Goal: Obtain resource: Download file/media

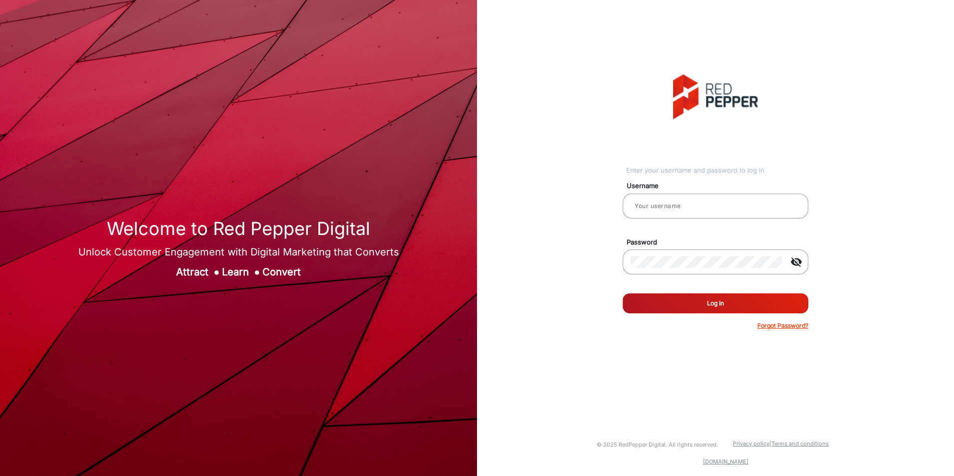
type input "Autozone1"
click at [719, 299] on button "Log In" at bounding box center [715, 303] width 186 height 20
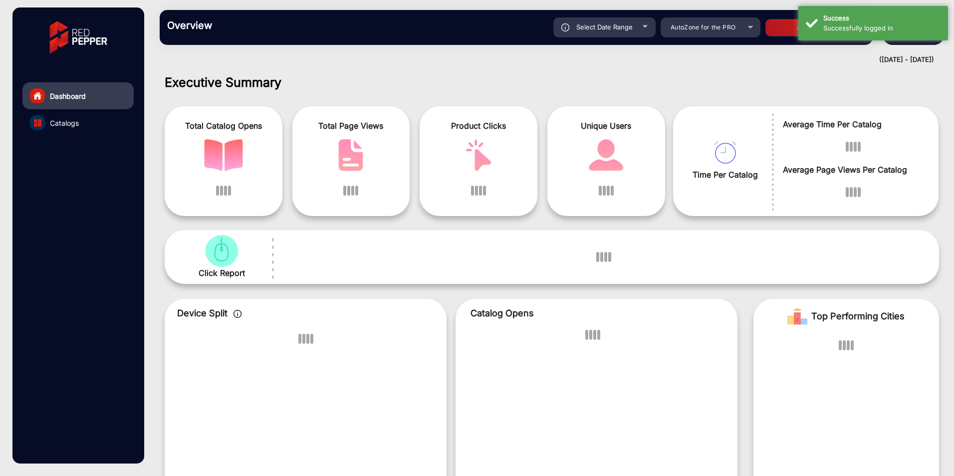
scroll to position [7, 0]
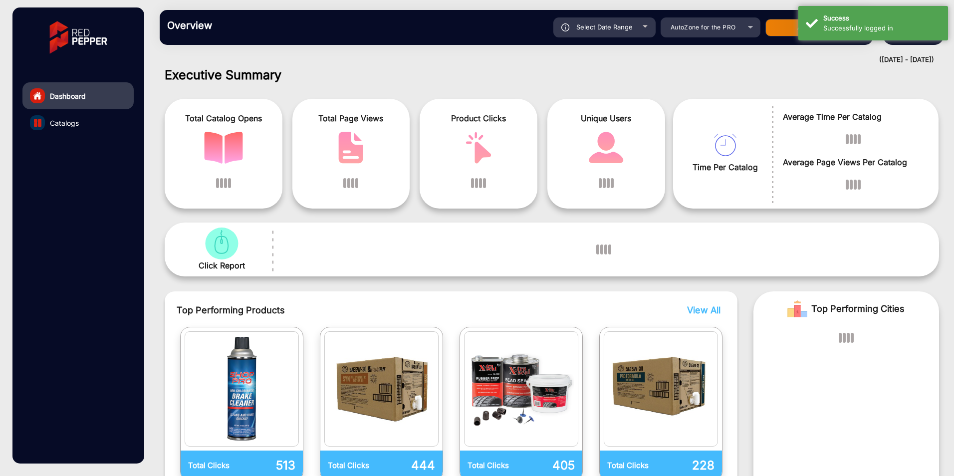
click at [739, 71] on h1 "Executive Summary" at bounding box center [552, 74] width 774 height 15
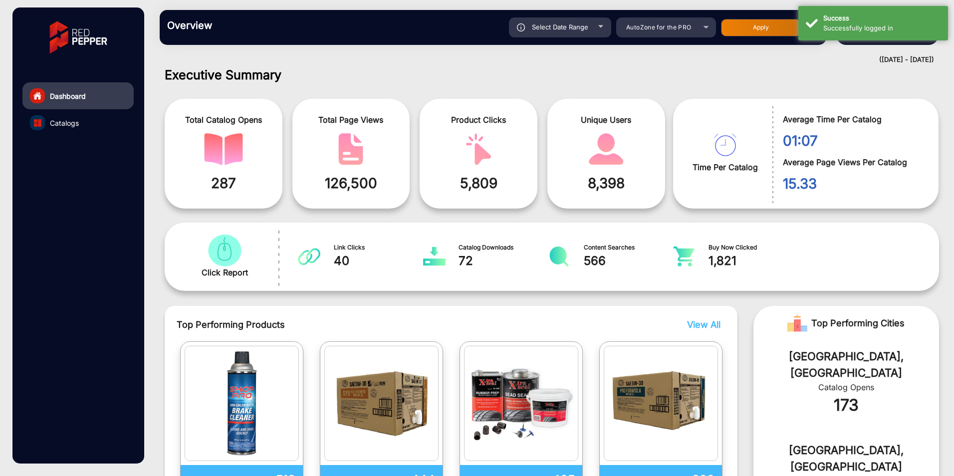
click at [736, 55] on div "([DATE] - [DATE])" at bounding box center [542, 60] width 784 height 10
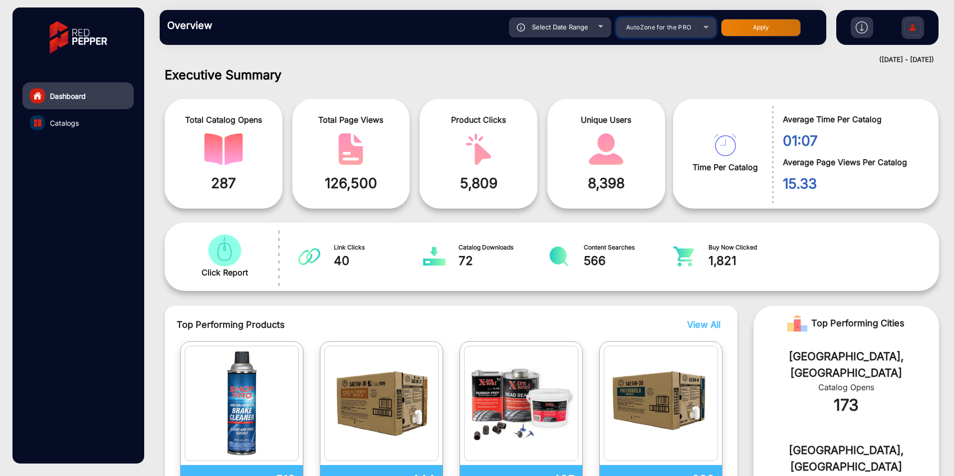
click at [693, 28] on div "AutoZone for the PRO" at bounding box center [658, 27] width 80 height 12
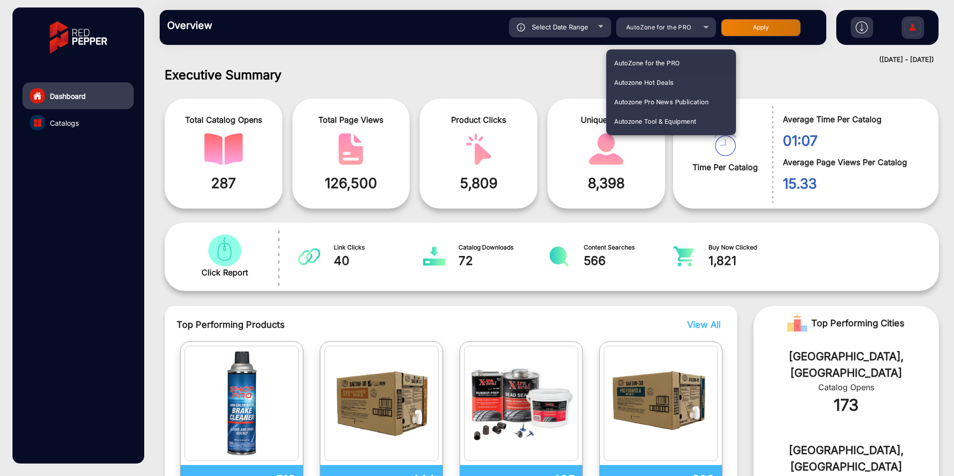
click at [654, 60] on span "AutoZone for the PRO" at bounding box center [646, 62] width 65 height 19
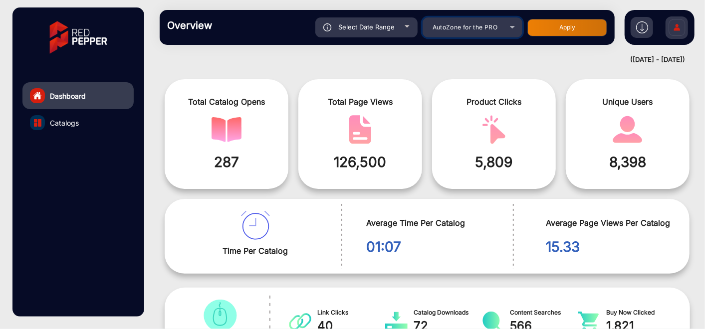
scroll to position [0, 0]
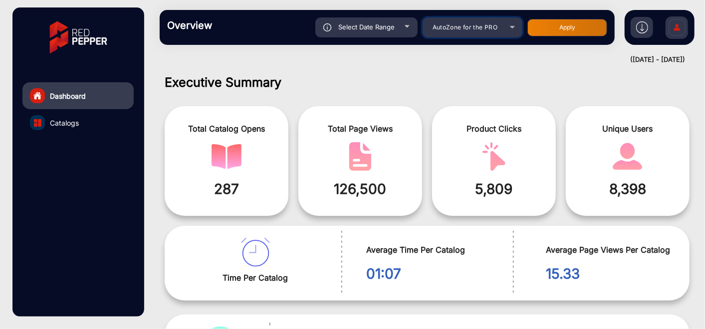
click at [474, 20] on mat-select "AutoZone for the PRO" at bounding box center [472, 27] width 100 height 20
click at [472, 25] on span "AutoZone for the PRO" at bounding box center [464, 26] width 65 height 7
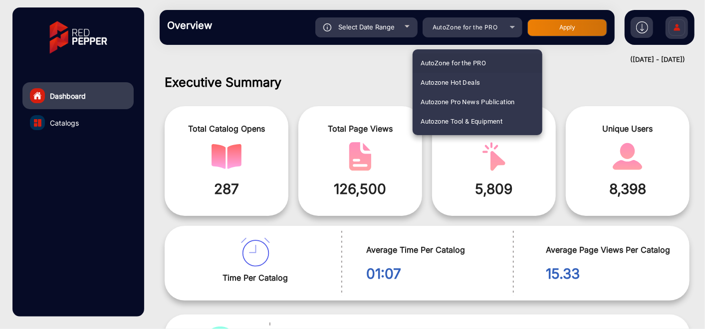
click at [378, 76] on div at bounding box center [352, 164] width 705 height 329
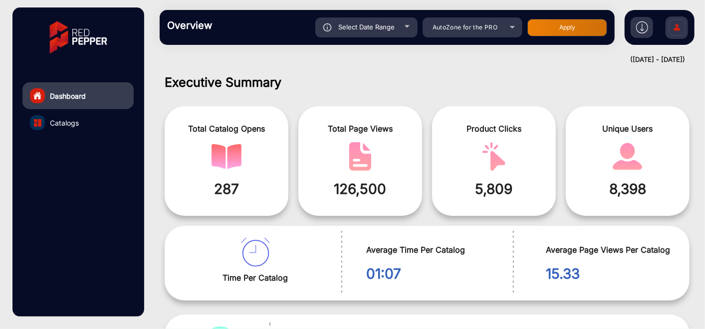
click at [45, 119] on link "Catalogs" at bounding box center [77, 122] width 111 height 27
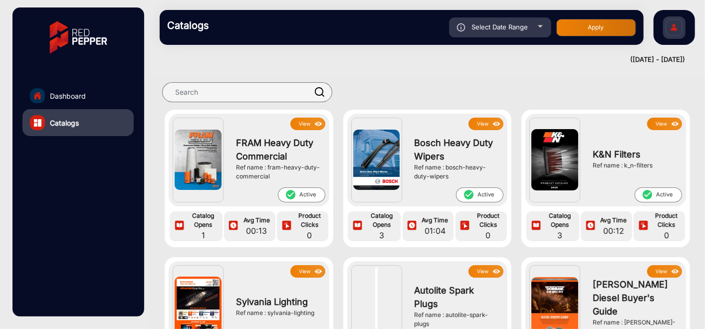
click at [79, 87] on link "Dashboard" at bounding box center [77, 95] width 111 height 27
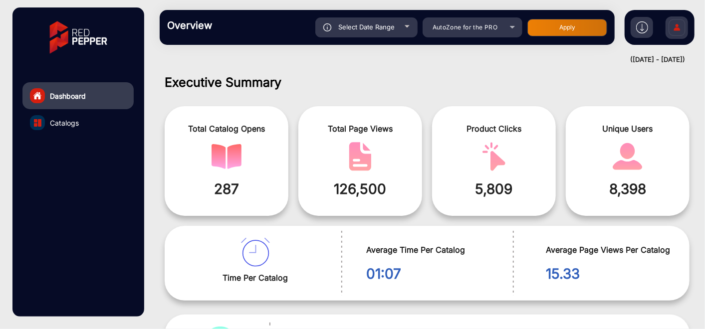
scroll to position [7, 0]
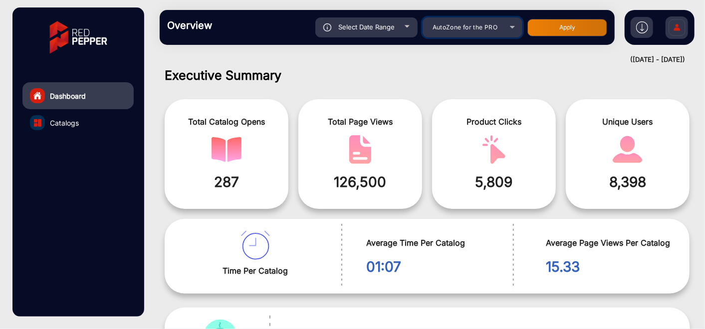
click at [471, 24] on span "AutoZone for the PRO" at bounding box center [464, 26] width 65 height 7
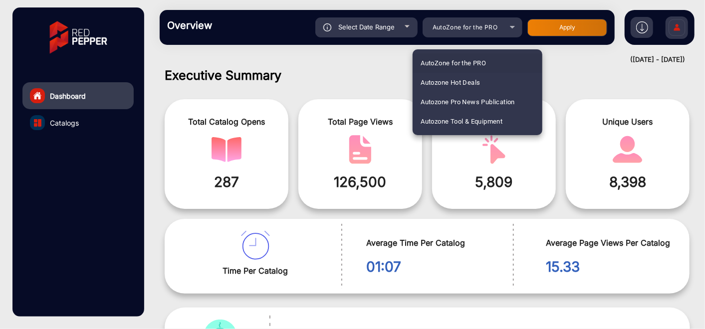
click at [389, 69] on div at bounding box center [352, 164] width 705 height 329
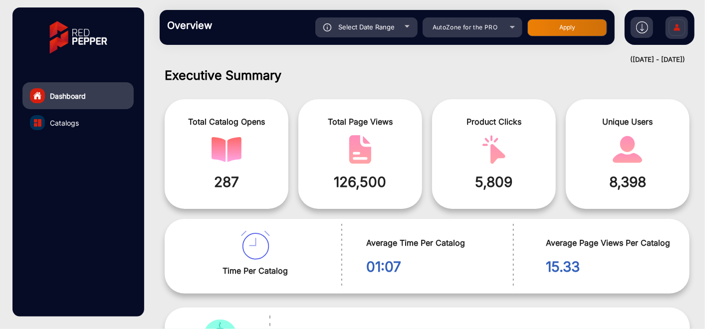
click at [62, 115] on link "Catalogs" at bounding box center [77, 122] width 111 height 27
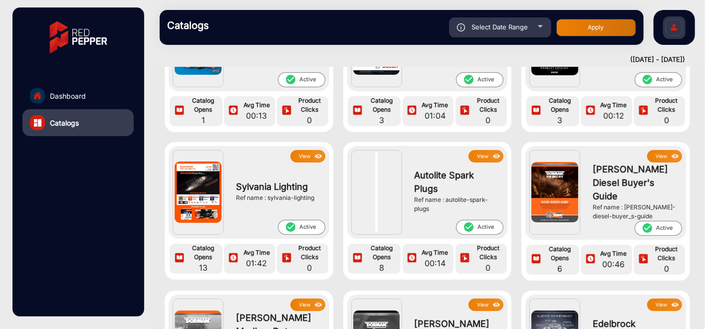
scroll to position [111, 0]
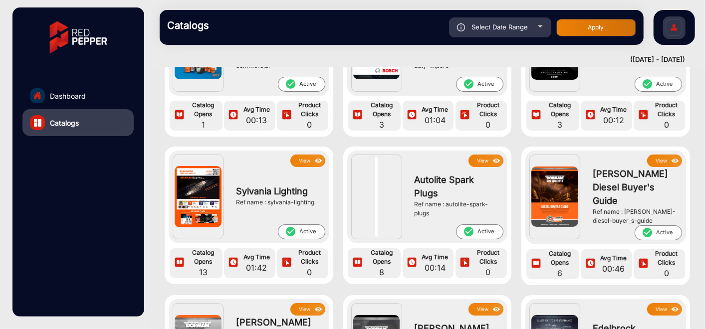
click at [514, 32] on div "Select Date Range" at bounding box center [500, 27] width 102 height 20
type input "[DATE]"
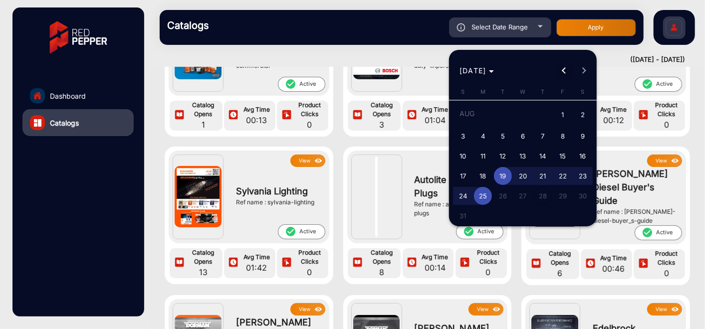
click at [564, 71] on button "Previous month" at bounding box center [564, 71] width 20 height 20
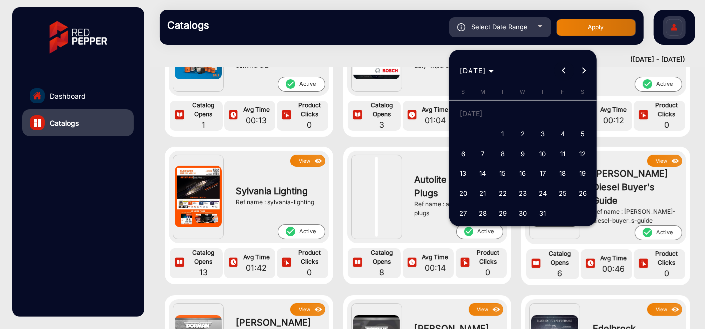
click at [564, 71] on button "Previous month" at bounding box center [564, 71] width 20 height 20
click at [544, 114] on span "1" at bounding box center [543, 115] width 18 height 20
type input "[DATE]"
click at [544, 112] on span "1" at bounding box center [543, 115] width 18 height 20
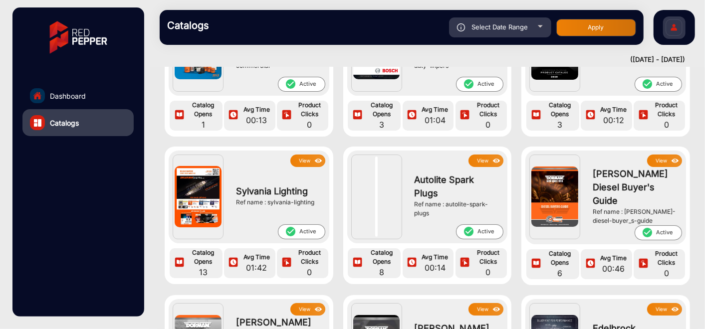
type input "[DATE]"
click at [512, 27] on span "Select Date Range" at bounding box center [500, 27] width 56 height 8
type input "[DATE]"
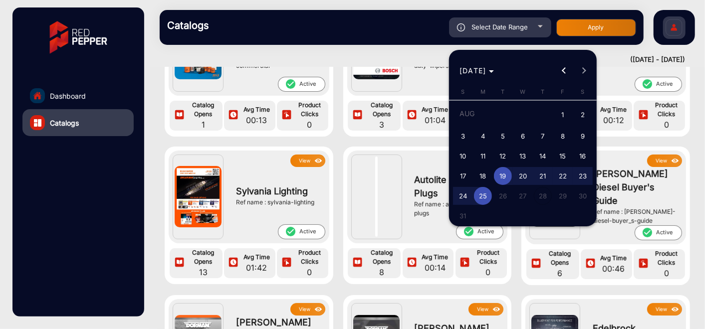
click at [505, 175] on span "19" at bounding box center [503, 176] width 18 height 18
click at [507, 24] on div at bounding box center [352, 164] width 705 height 329
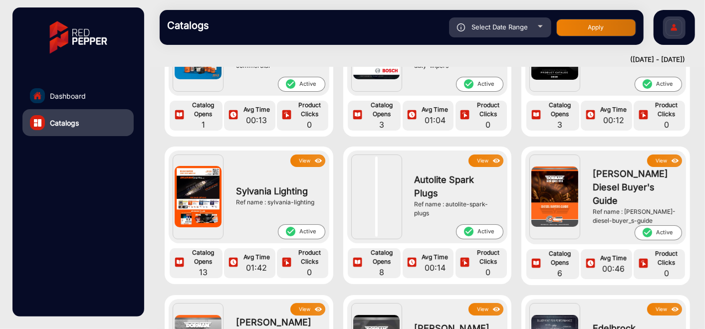
click at [586, 23] on button "Apply" at bounding box center [596, 27] width 80 height 17
type input "[DATE]"
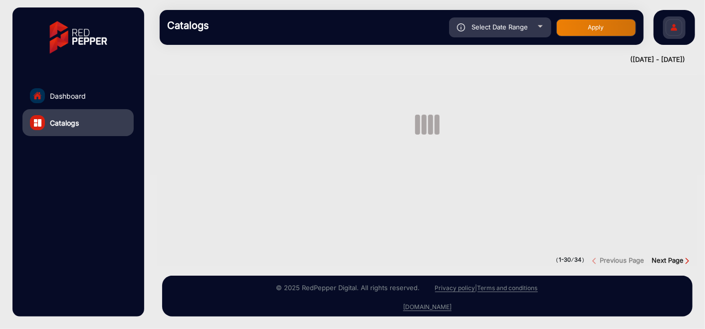
click at [508, 26] on span "Select Date Range" at bounding box center [500, 27] width 56 height 8
type input "[DATE]"
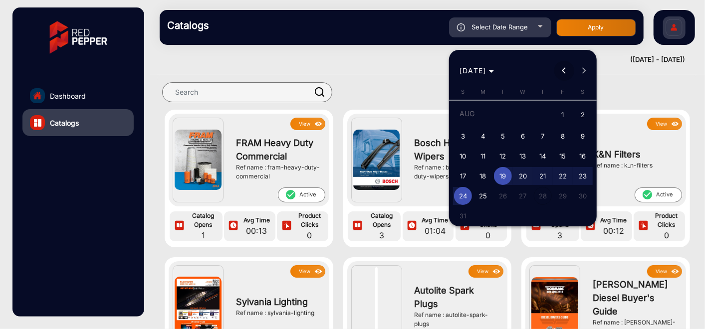
click at [562, 69] on span "Previous month" at bounding box center [564, 71] width 20 height 20
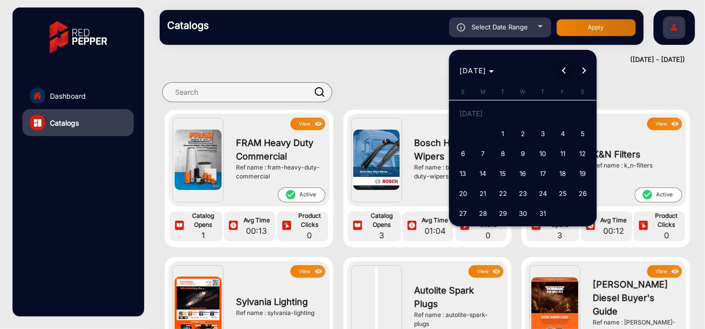
click at [562, 69] on span "Previous month" at bounding box center [564, 71] width 20 height 20
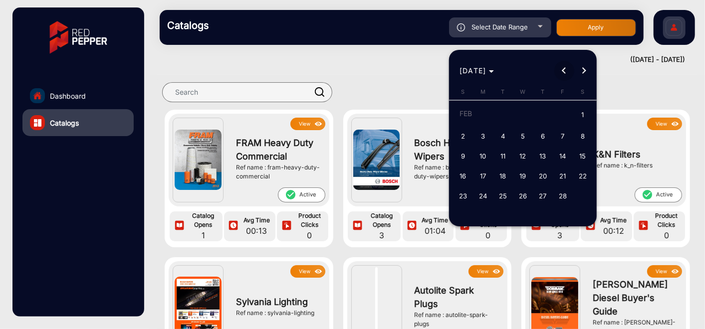
click at [562, 69] on span "Previous month" at bounding box center [564, 71] width 20 height 20
click at [521, 113] on span "1" at bounding box center [523, 115] width 18 height 20
type input "[DATE]"
click at [583, 72] on button "Next month" at bounding box center [584, 71] width 20 height 20
click at [566, 68] on button "Previous month" at bounding box center [564, 71] width 20 height 20
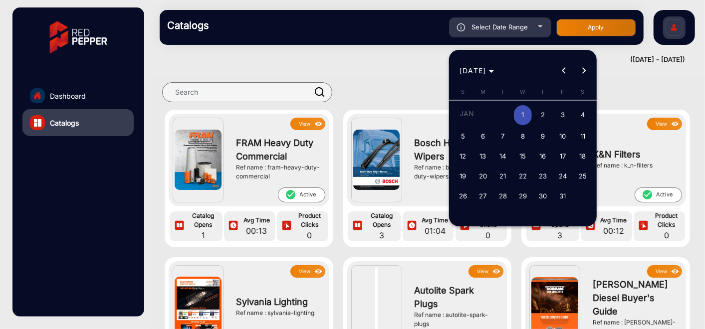
click at [526, 113] on span "1" at bounding box center [523, 115] width 18 height 20
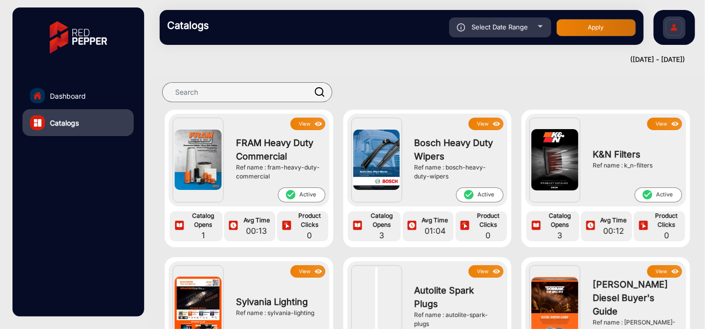
type input "[DATE]"
click at [491, 31] on div "Select Date Range" at bounding box center [500, 27] width 102 height 20
type input "[DATE]"
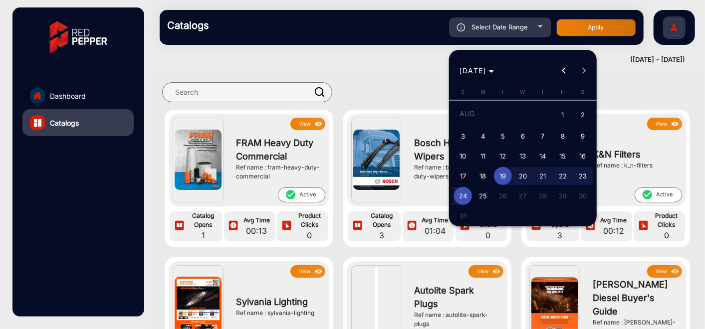
click at [486, 66] on span "[DATE]" at bounding box center [472, 70] width 27 height 8
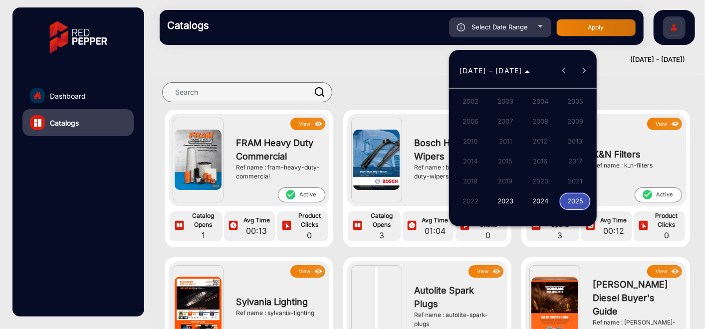
click at [574, 202] on span "2025" at bounding box center [574, 202] width 31 height 18
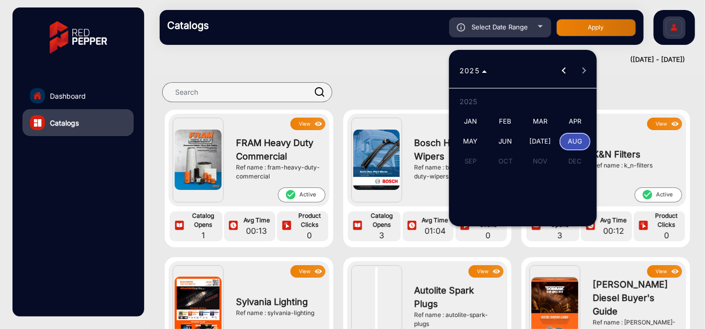
click at [473, 121] on span "JAN" at bounding box center [469, 122] width 31 height 18
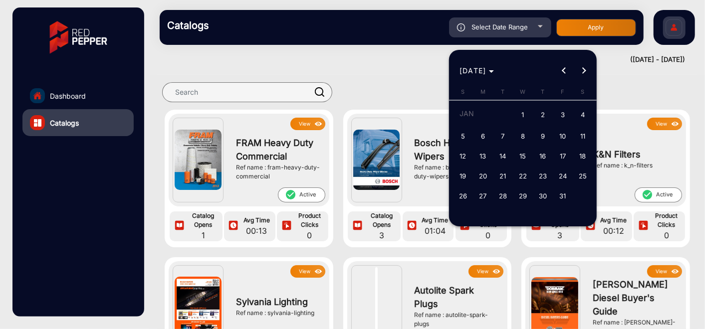
click at [523, 114] on span "1" at bounding box center [523, 115] width 18 height 20
type input "[DATE]"
click at [524, 110] on span "1" at bounding box center [523, 115] width 18 height 20
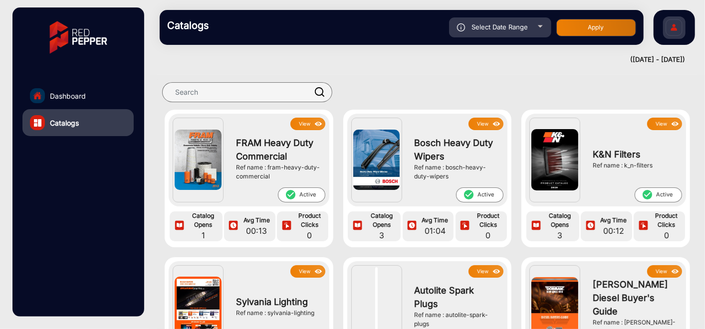
type input "[DATE]"
click at [514, 13] on div "Catalogs Select Date Range [DATE] [DATE] – [DATE] End date AutoZone for the PRO…" at bounding box center [402, 27] width 484 height 35
click at [514, 24] on span "Select Date Range" at bounding box center [500, 27] width 56 height 8
type input "[DATE]"
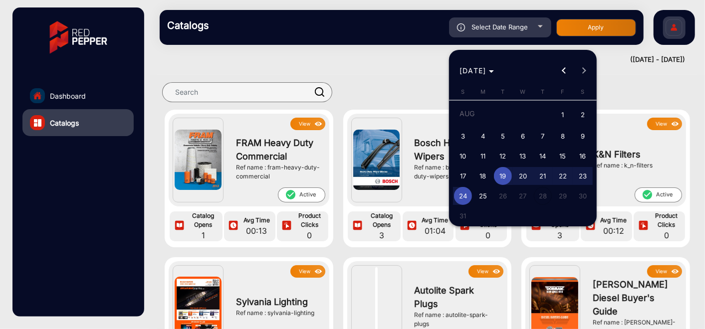
click at [359, 46] on div at bounding box center [352, 164] width 705 height 329
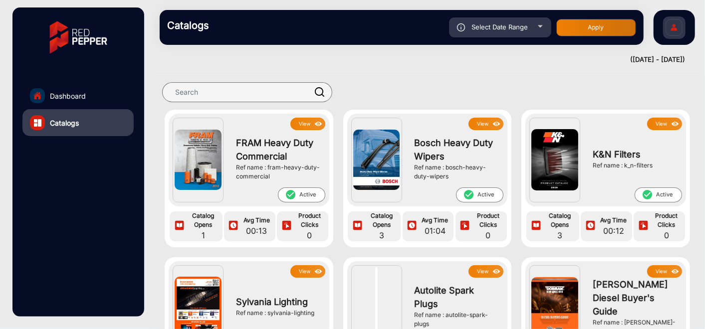
click at [594, 30] on button "Apply" at bounding box center [596, 27] width 80 height 17
type input "[DATE]"
click at [516, 26] on span "Select Date Range" at bounding box center [500, 27] width 56 height 8
type input "[DATE]"
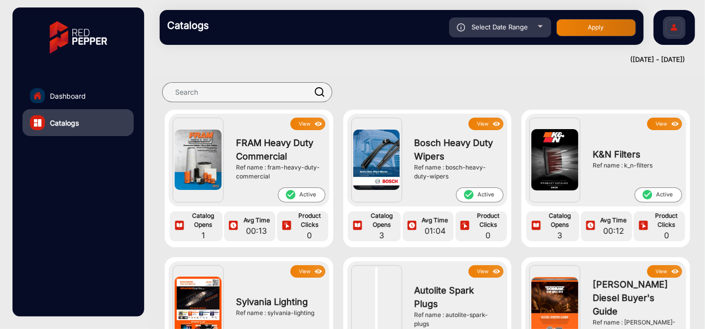
type input "[DATE]"
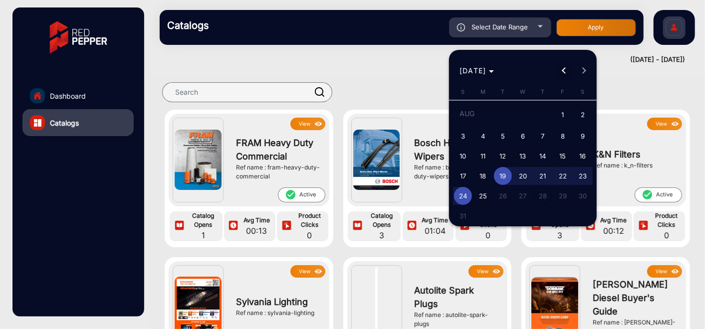
click at [564, 71] on button "Previous month" at bounding box center [564, 71] width 20 height 20
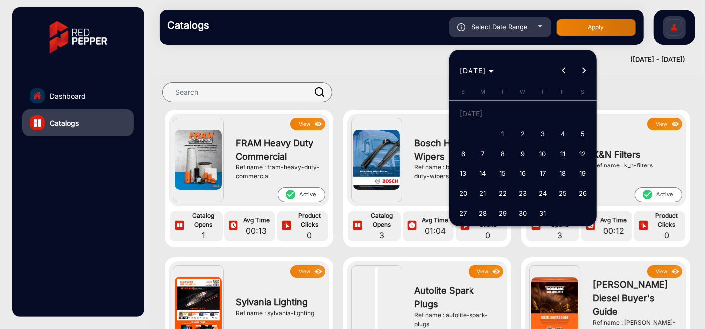
click at [508, 132] on span "1" at bounding box center [503, 134] width 18 height 18
type input "[DATE]"
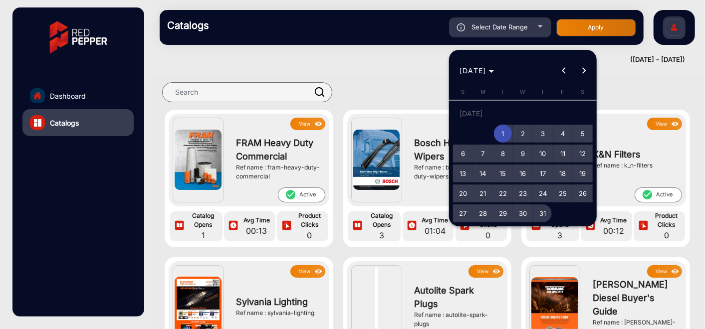
click at [546, 215] on span "31" at bounding box center [543, 213] width 18 height 18
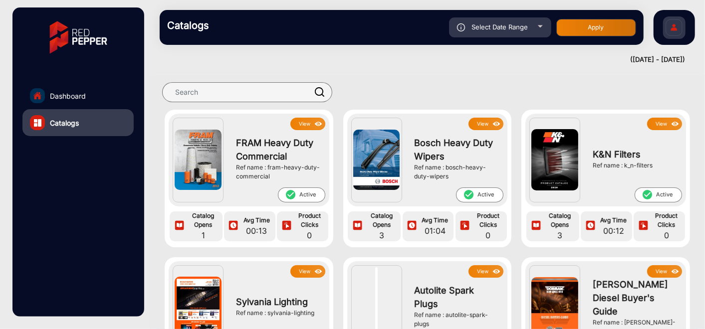
type input "[DATE]"
click at [590, 27] on button "Apply" at bounding box center [596, 27] width 80 height 17
type input "[DATE]"
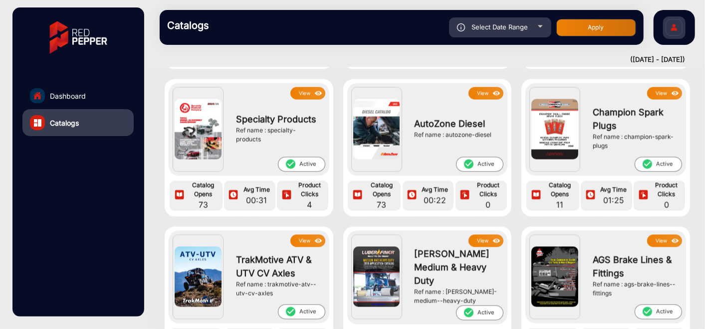
scroll to position [886, 0]
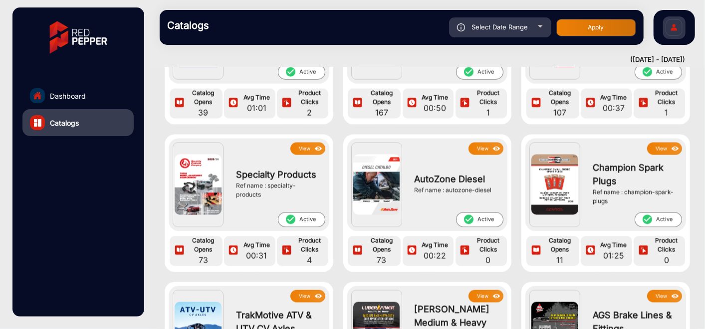
click at [372, 156] on img at bounding box center [376, 185] width 47 height 60
click at [480, 143] on button "View" at bounding box center [485, 149] width 35 height 12
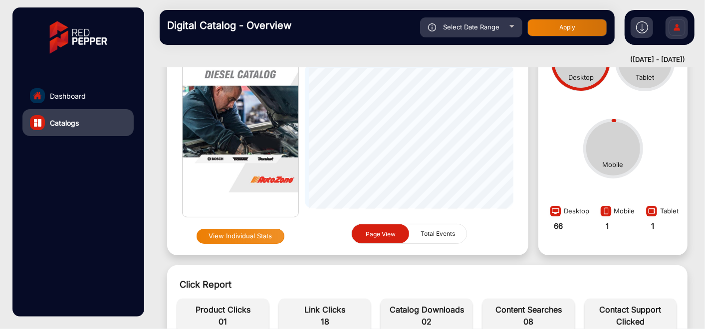
scroll to position [62, 0]
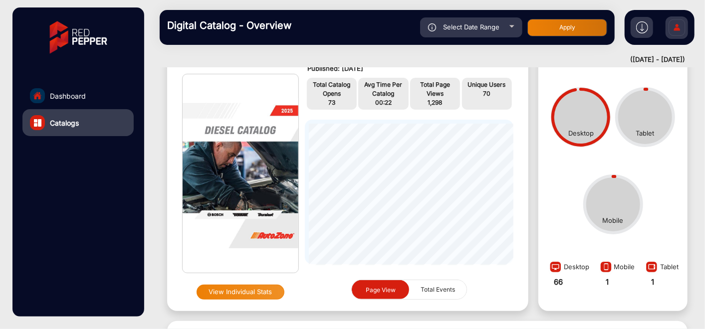
click at [236, 291] on button "View Individual Stats" at bounding box center [241, 292] width 88 height 15
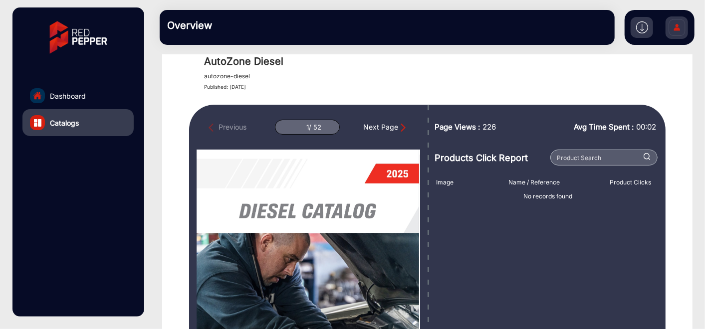
scroll to position [7, 0]
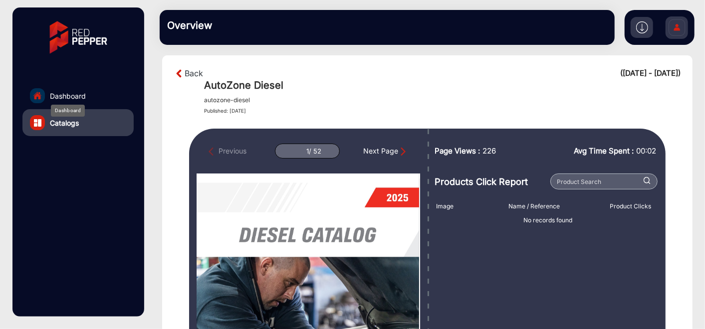
click at [69, 96] on span "Dashboard" at bounding box center [68, 96] width 36 height 10
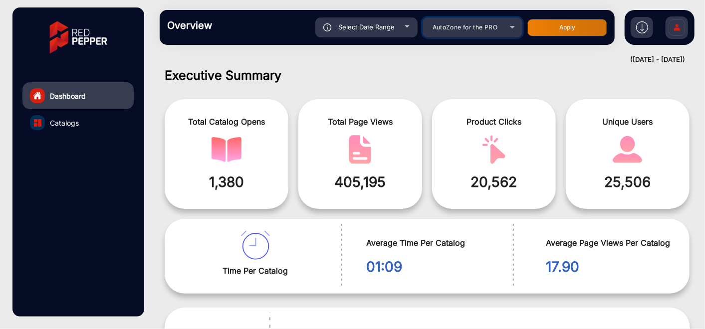
click at [485, 30] on span "AutoZone for the PRO" at bounding box center [464, 26] width 65 height 7
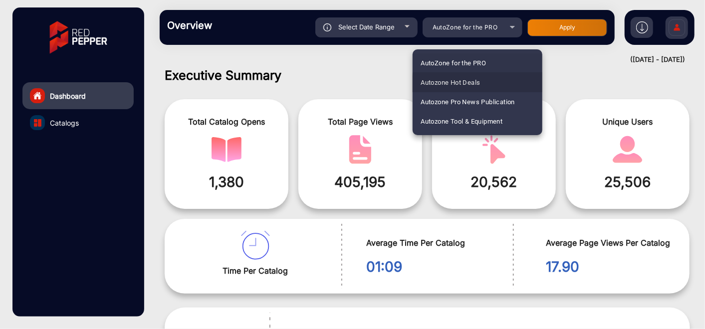
click at [479, 84] on span "Autozone Hot Deals" at bounding box center [449, 82] width 59 height 19
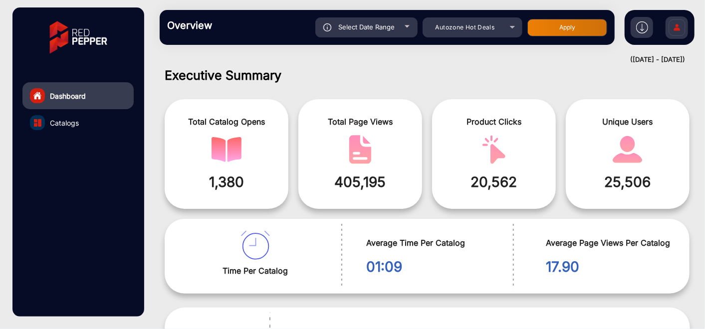
click at [550, 23] on button "Apply" at bounding box center [567, 27] width 80 height 17
type input "[DATE]"
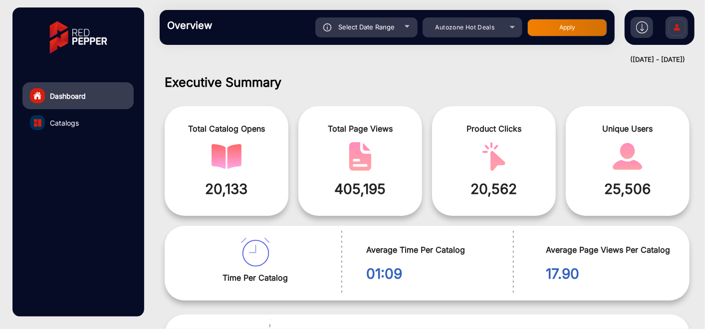
click at [232, 153] on img "catalog" at bounding box center [226, 156] width 30 height 29
click at [362, 152] on img "catalog" at bounding box center [360, 156] width 30 height 29
click at [639, 28] on img at bounding box center [642, 27] width 12 height 12
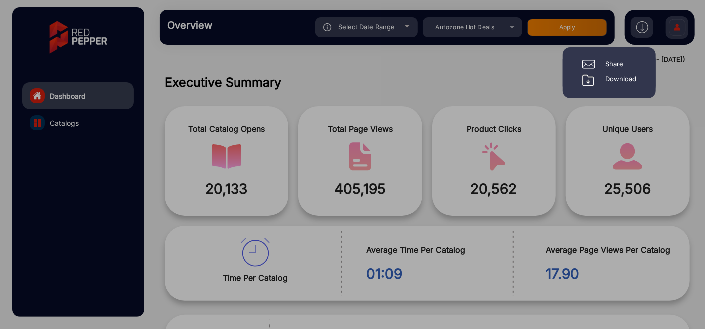
click at [626, 77] on div "Download" at bounding box center [620, 80] width 31 height 12
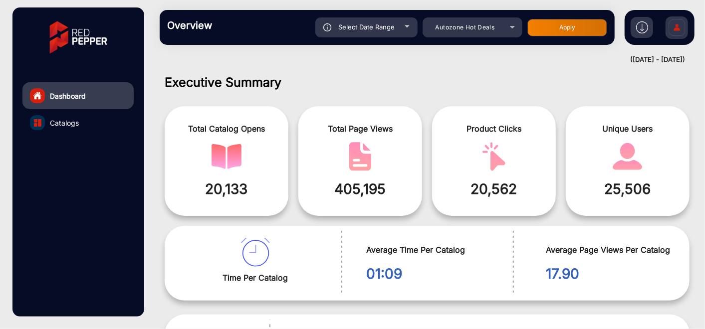
click at [368, 27] on span "Select Date Range" at bounding box center [366, 27] width 56 height 8
type input "[DATE]"
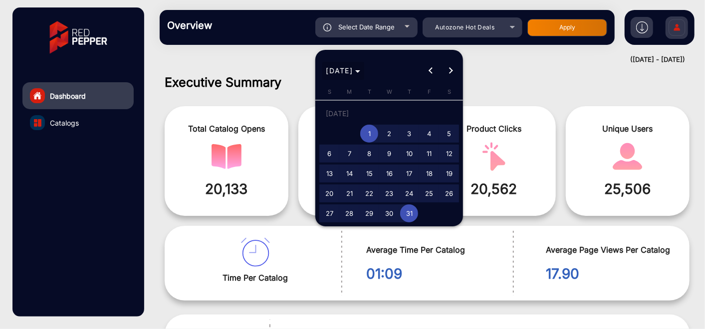
click at [360, 71] on polygon "Choose month and year" at bounding box center [357, 71] width 5 height 2
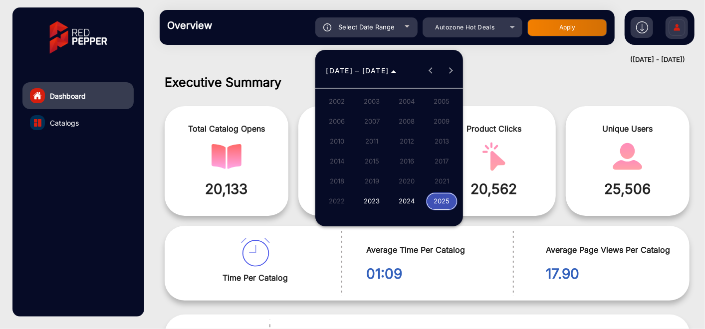
click at [442, 201] on span "2025" at bounding box center [441, 202] width 31 height 18
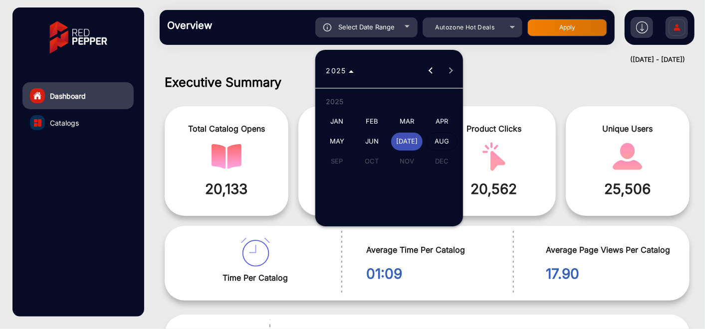
click at [406, 122] on span "MAR" at bounding box center [406, 122] width 31 height 18
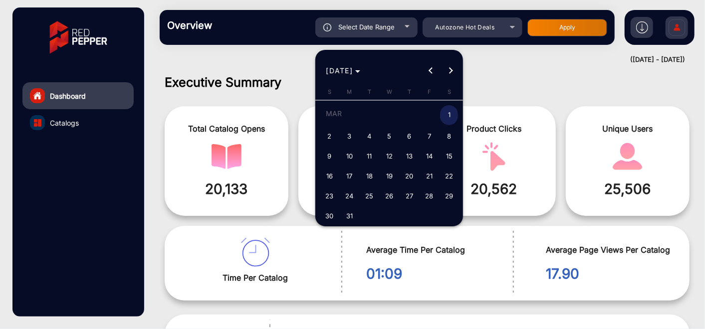
click at [447, 113] on span "1" at bounding box center [449, 115] width 18 height 20
type input "[DATE]"
click at [450, 71] on button "Next month" at bounding box center [450, 71] width 20 height 20
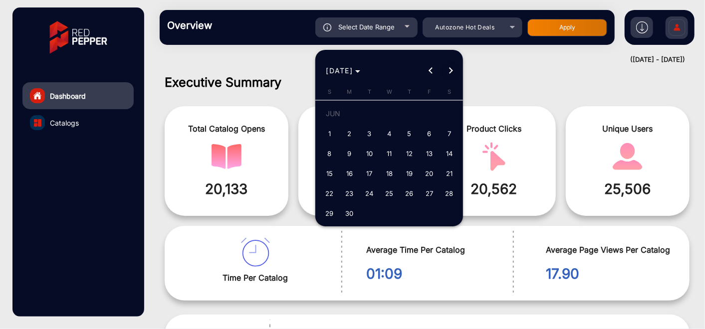
click at [450, 71] on button "Next month" at bounding box center [450, 71] width 20 height 20
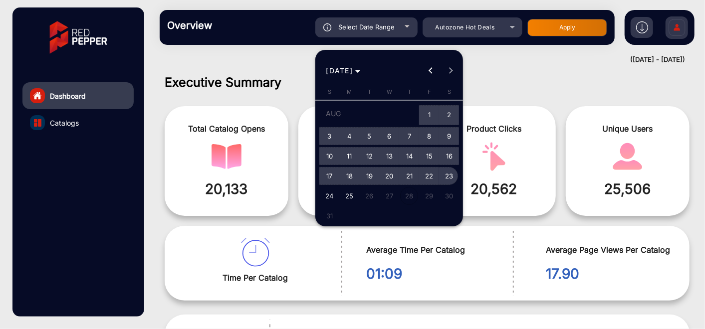
click at [444, 174] on span "23" at bounding box center [449, 176] width 18 height 18
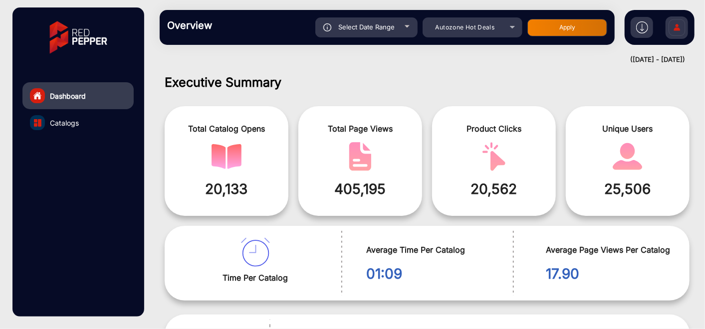
type input "[DATE]"
click at [573, 21] on button "Apply" at bounding box center [567, 27] width 80 height 17
type input "[DATE]"
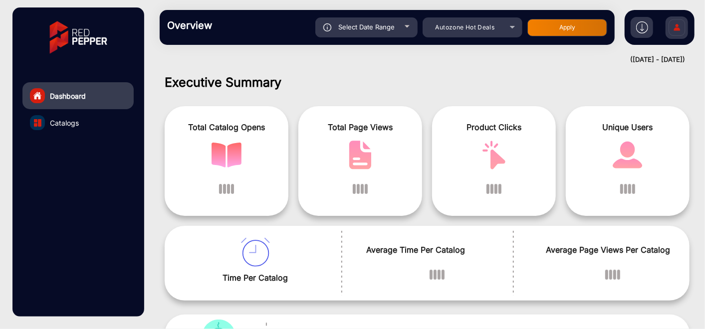
scroll to position [7, 0]
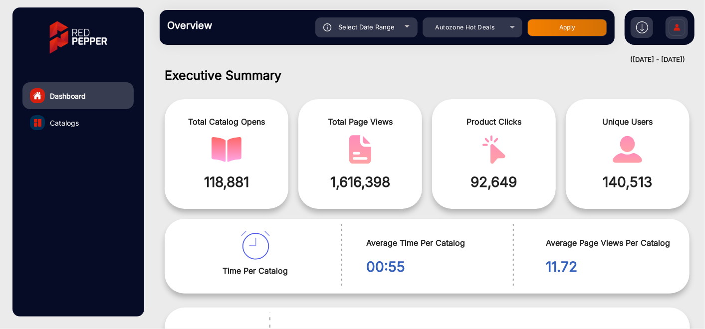
click at [642, 26] on img at bounding box center [642, 27] width 12 height 12
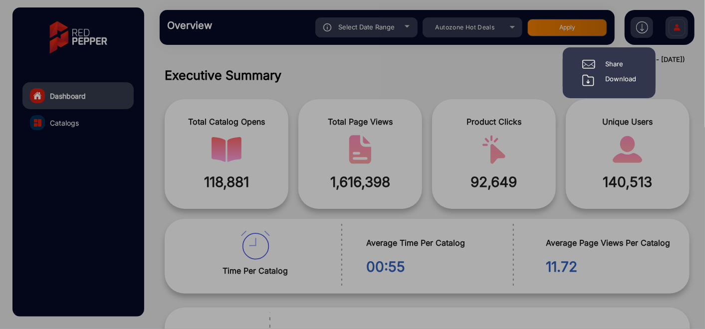
click at [617, 78] on div "Download" at bounding box center [620, 80] width 31 height 12
